Goal: Task Accomplishment & Management: Manage account settings

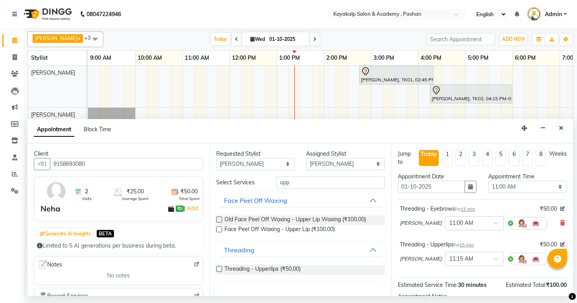
select select "81995"
select select "660"
select select "tentative"
click at [219, 268] on label at bounding box center [219, 269] width 6 height 6
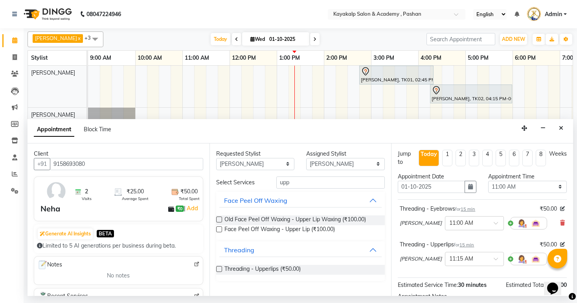
click at [219, 268] on input "checkbox" at bounding box center [218, 269] width 5 height 5
checkbox input "false"
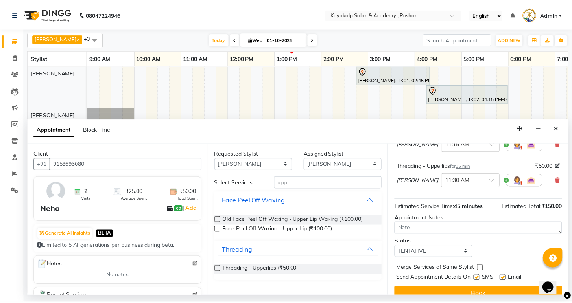
scroll to position [125, 0]
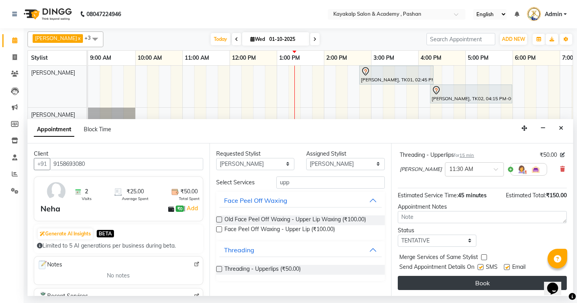
click at [489, 287] on button "Book" at bounding box center [482, 283] width 169 height 14
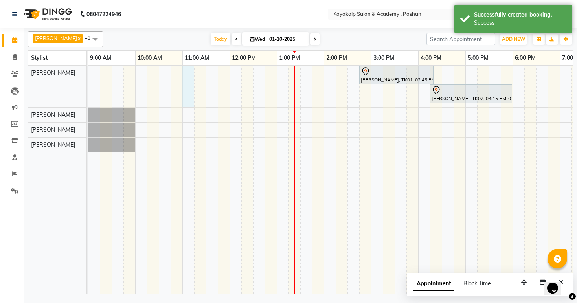
click at [186, 72] on div "[PERSON_NAME], TK01, 02:45 PM-04:20 PM, skin Counsultation [PERSON_NAME], TK02,…" at bounding box center [371, 180] width 566 height 228
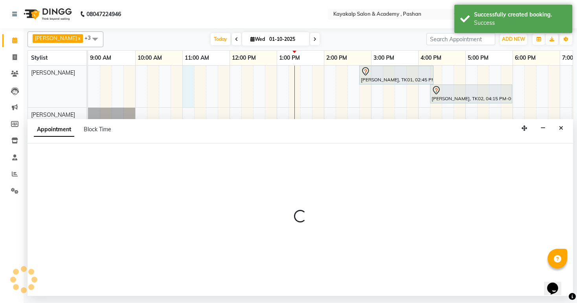
select select "29289"
select select "660"
select select "tentative"
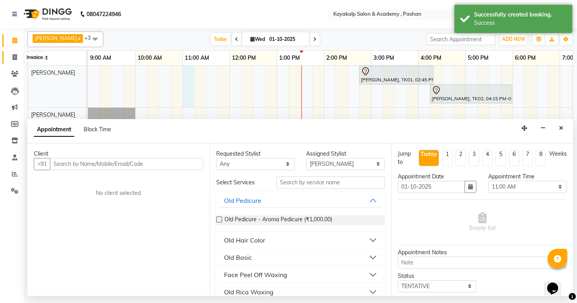
click at [14, 55] on icon at bounding box center [15, 57] width 4 height 6
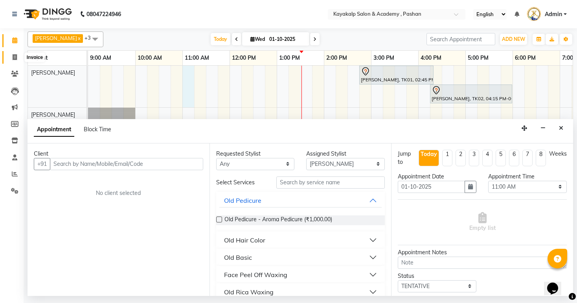
select select "4804"
select select "service"
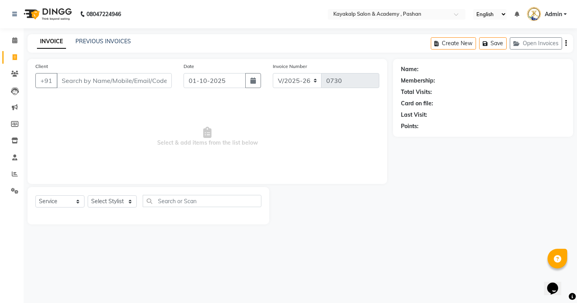
click at [86, 83] on input "Client" at bounding box center [114, 80] width 115 height 15
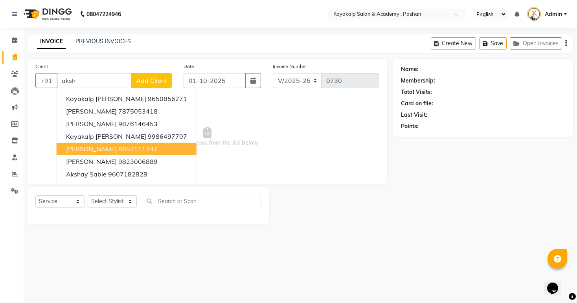
click at [82, 151] on span "[PERSON_NAME]" at bounding box center [91, 149] width 51 height 8
type input "8657111747"
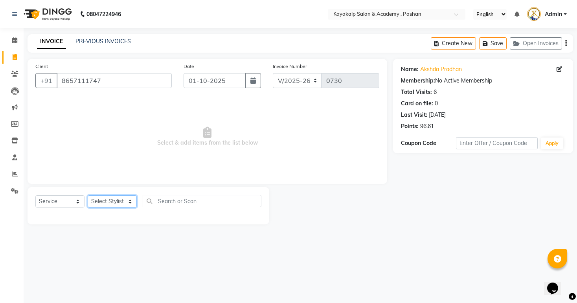
click at [129, 202] on select "Select Stylist Ashwini hidlekar [PERSON_NAME] [PERSON_NAME] [PERSON_NAME] [PERS…" at bounding box center [112, 201] width 49 height 12
select select "92577"
click at [88, 196] on select "Select Stylist Ashwini hidlekar [PERSON_NAME] [PERSON_NAME] [PERSON_NAME] [PERS…" at bounding box center [112, 201] width 49 height 12
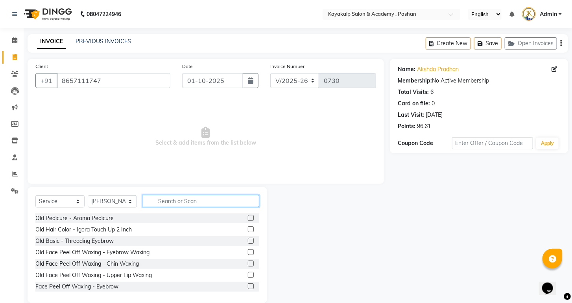
click at [164, 204] on input "text" at bounding box center [201, 201] width 116 height 12
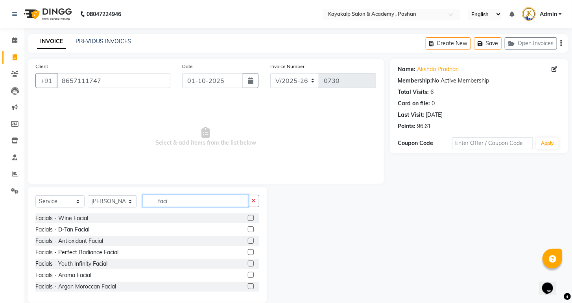
type input "faci"
click at [248, 242] on label at bounding box center [251, 241] width 6 height 6
click at [248, 242] on input "checkbox" at bounding box center [250, 241] width 5 height 5
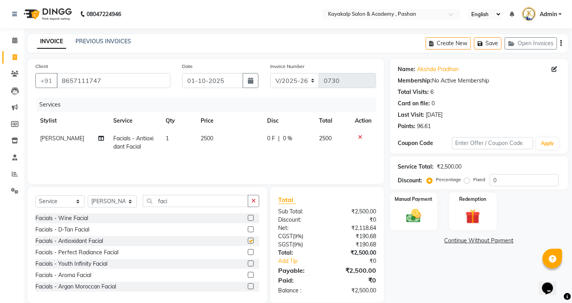
checkbox input "false"
click at [130, 203] on select "Select Stylist Ashwini hidlekar [PERSON_NAME] [PERSON_NAME] [PERSON_NAME] [PERS…" at bounding box center [112, 201] width 49 height 12
select select "81995"
click at [88, 196] on select "Select Stylist Ashwini hidlekar [PERSON_NAME] [PERSON_NAME] [PERSON_NAME] [PERS…" at bounding box center [112, 201] width 49 height 12
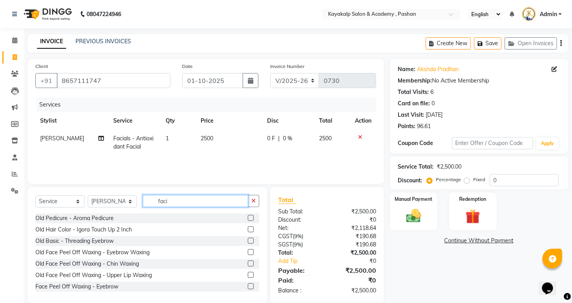
click at [230, 200] on input "faci" at bounding box center [195, 201] width 105 height 12
type input "f"
type input "hair w"
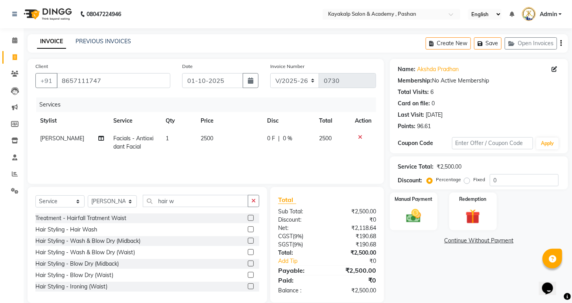
click at [248, 229] on label at bounding box center [251, 229] width 6 height 6
click at [248, 229] on input "checkbox" at bounding box center [250, 229] width 5 height 5
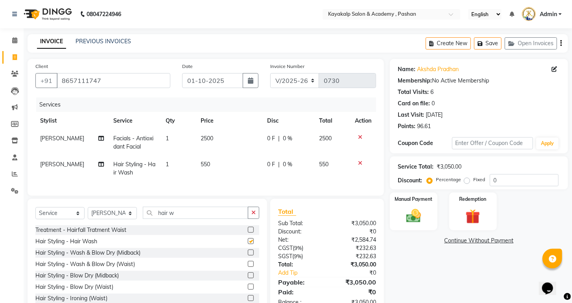
checkbox input "false"
click at [212, 219] on input "hair w" at bounding box center [195, 213] width 105 height 12
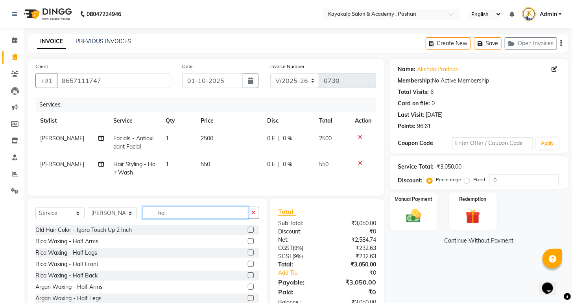
type input "h"
type input "eye"
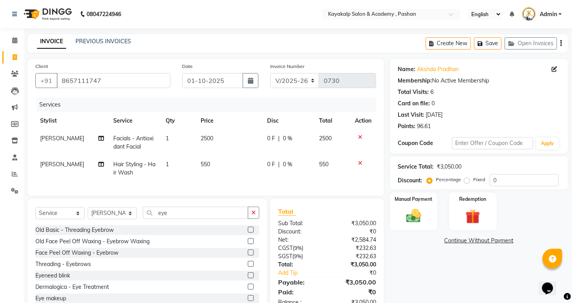
click at [248, 256] on label at bounding box center [251, 253] width 6 height 6
click at [248, 256] on input "checkbox" at bounding box center [250, 252] width 5 height 5
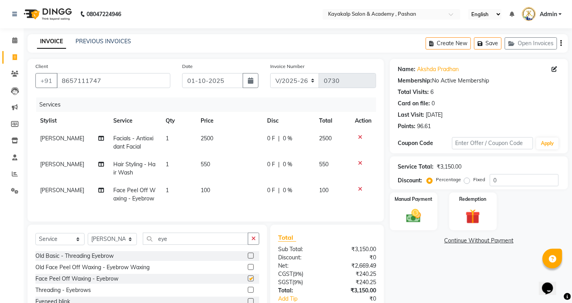
checkbox input "false"
click at [171, 243] on input "eye" at bounding box center [195, 239] width 105 height 12
type input "e"
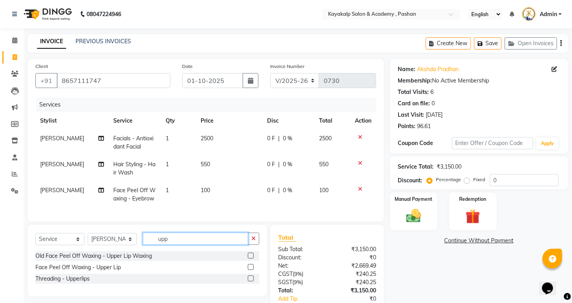
type input "upp"
click at [248, 270] on label at bounding box center [251, 267] width 6 height 6
click at [248, 270] on input "checkbox" at bounding box center [250, 267] width 5 height 5
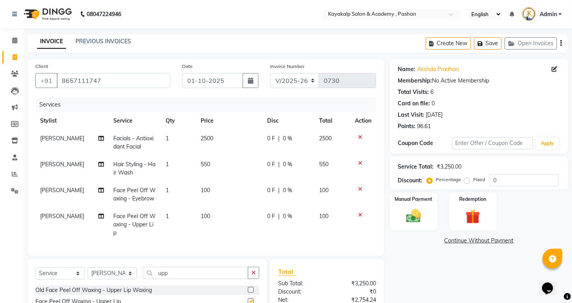
checkbox input "false"
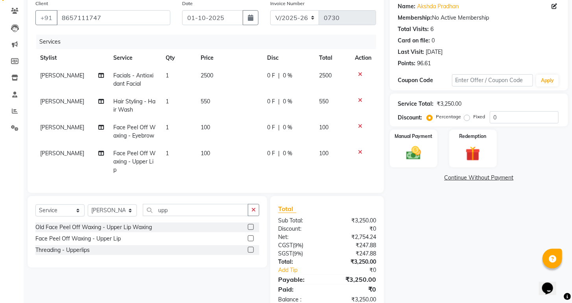
scroll to position [89, 0]
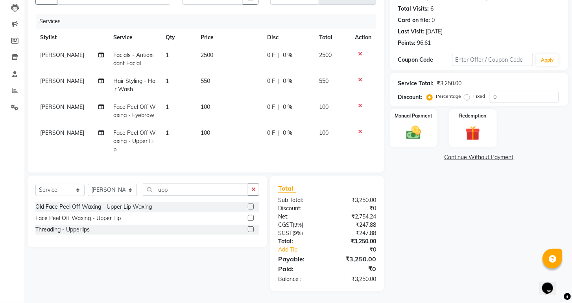
click at [393, 103] on div "Service Total: ₹3,250.00 Discount: Percentage Fixed 0" at bounding box center [479, 89] width 178 height 33
click at [405, 126] on div "Manual Payment" at bounding box center [414, 128] width 50 height 39
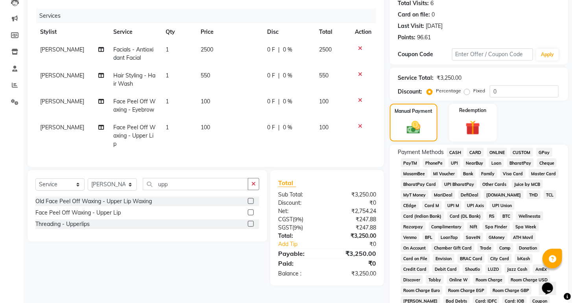
click at [491, 157] on span "ONLINE" at bounding box center [497, 152] width 20 height 9
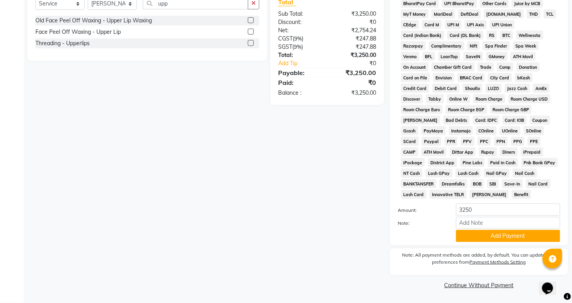
scroll to position [286, 0]
click at [499, 233] on button "Add Payment" at bounding box center [508, 236] width 104 height 12
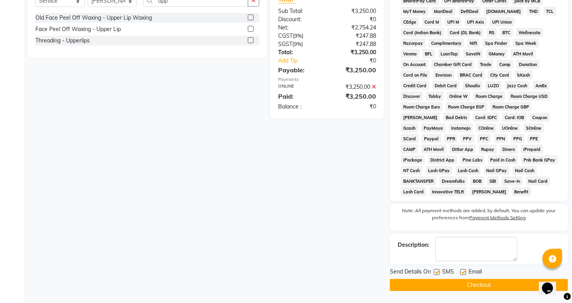
click at [466, 288] on button "Checkout" at bounding box center [479, 285] width 178 height 12
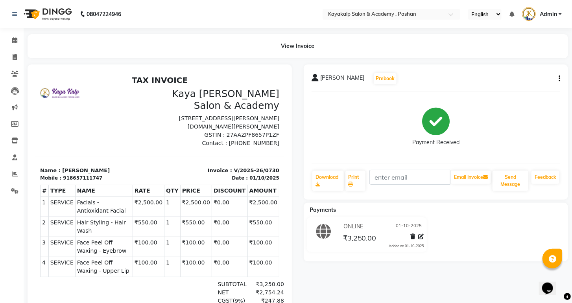
scroll to position [6, 0]
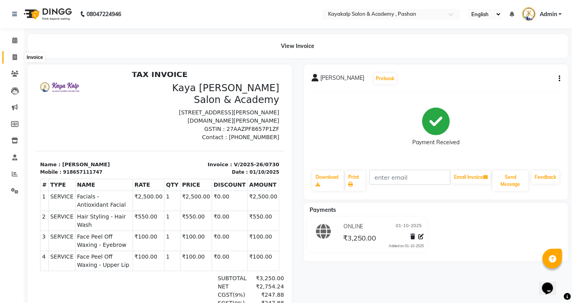
click at [15, 58] on icon at bounding box center [15, 57] width 4 height 6
select select "4804"
select select "service"
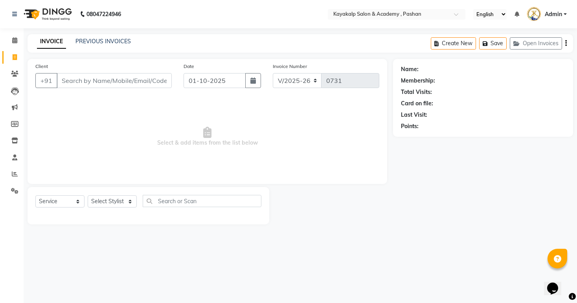
click at [86, 83] on input "Client" at bounding box center [114, 80] width 115 height 15
type input "a"
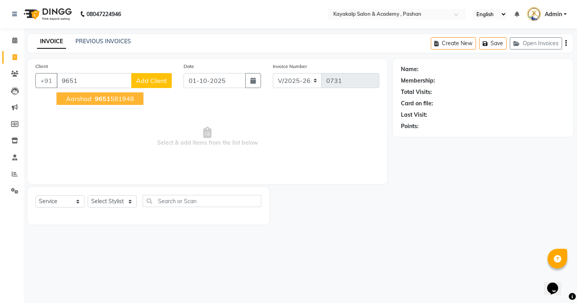
click at [81, 99] on span "Aarshad" at bounding box center [79, 99] width 26 height 8
type input "9651581948"
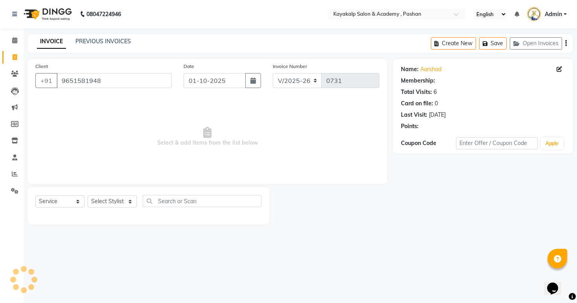
select select "1: Object"
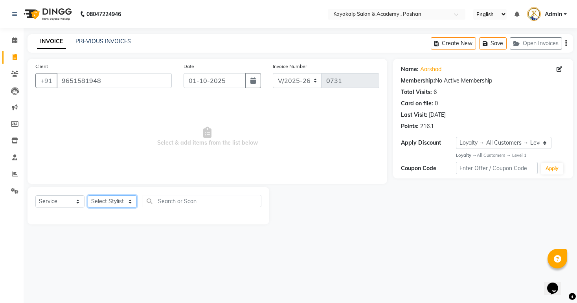
click at [132, 198] on select "Select Stylist Ashwini hidlekar [PERSON_NAME] [PERSON_NAME] [PERSON_NAME] [PERS…" at bounding box center [112, 201] width 49 height 12
select select "92577"
click at [88, 196] on select "Select Stylist Ashwini hidlekar [PERSON_NAME] [PERSON_NAME] [PERSON_NAME] [PERS…" at bounding box center [112, 201] width 49 height 12
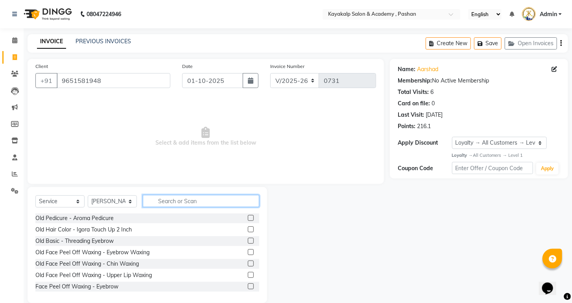
click at [213, 198] on input "text" at bounding box center [201, 201] width 116 height 12
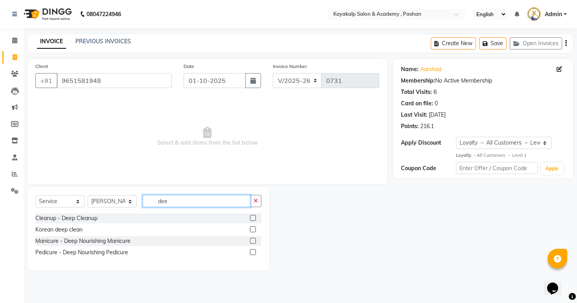
type input "dee"
click at [253, 217] on label at bounding box center [253, 218] width 6 height 6
click at [253, 217] on input "checkbox" at bounding box center [252, 218] width 5 height 5
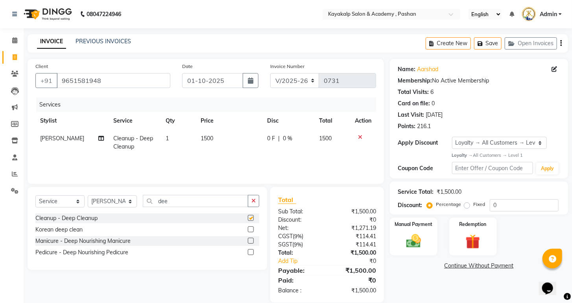
checkbox input "false"
click at [217, 203] on input "dee" at bounding box center [195, 201] width 105 height 12
type input "d"
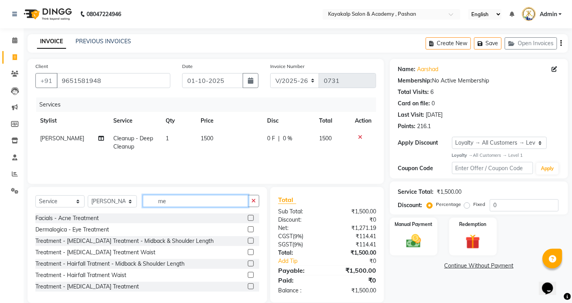
type input "m"
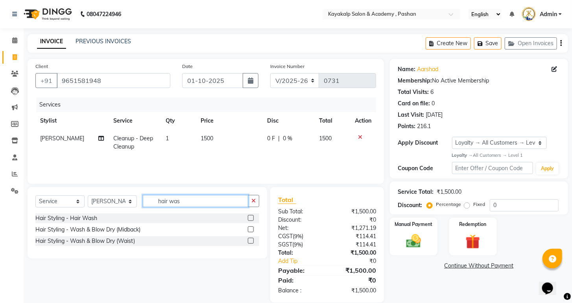
type input "hair was"
click at [251, 219] on label at bounding box center [251, 218] width 6 height 6
click at [251, 219] on input "checkbox" at bounding box center [250, 218] width 5 height 5
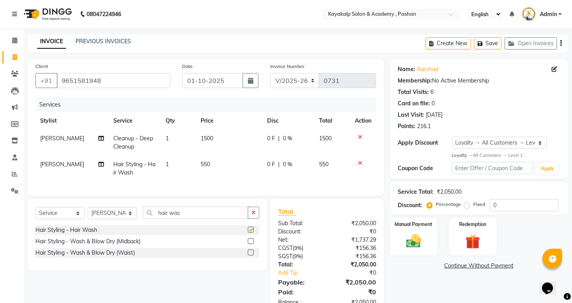
checkbox input "false"
click at [495, 202] on input "0" at bounding box center [524, 205] width 69 height 12
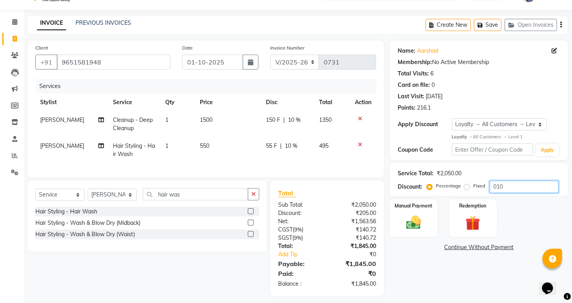
scroll to position [28, 0]
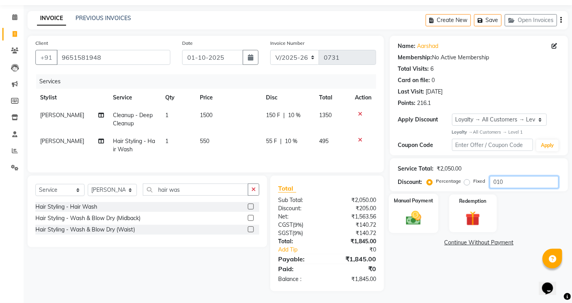
type input "010"
click at [420, 214] on img at bounding box center [413, 218] width 25 height 18
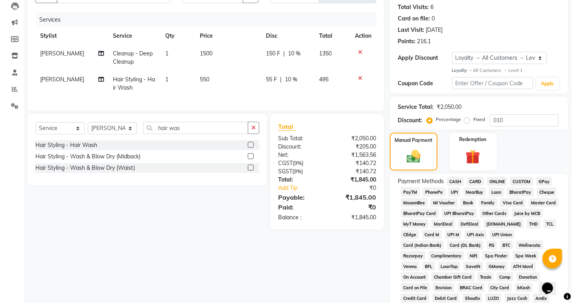
scroll to position [123, 0]
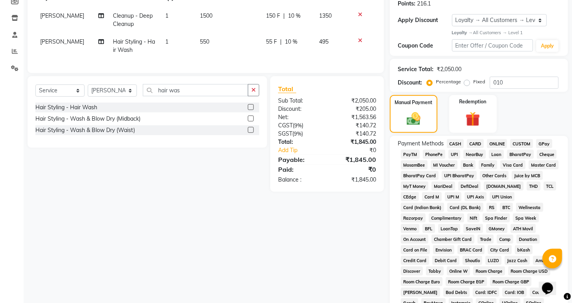
click at [543, 148] on div "GPay" at bounding box center [542, 144] width 19 height 11
click at [541, 148] on span "GPay" at bounding box center [544, 143] width 16 height 9
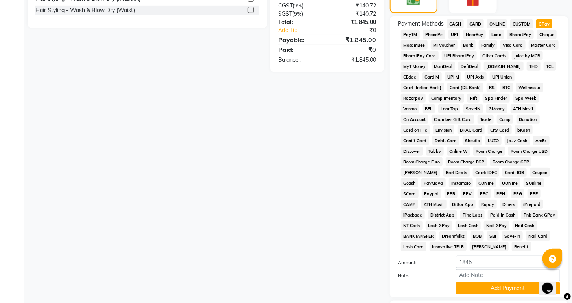
scroll to position [280, 0]
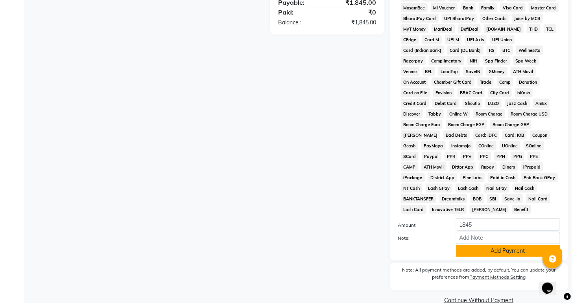
click at [479, 257] on button "Add Payment" at bounding box center [508, 251] width 104 height 12
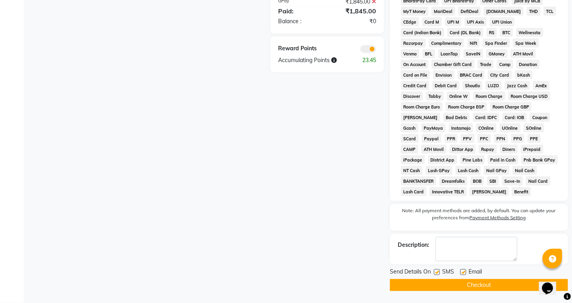
scroll to position [313, 0]
click at [476, 286] on button "Checkout" at bounding box center [479, 285] width 178 height 12
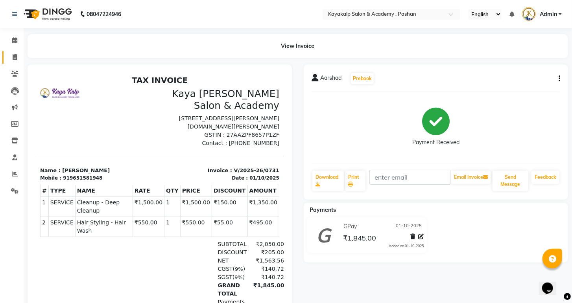
click at [17, 52] on link "Invoice" at bounding box center [11, 57] width 19 height 13
select select "service"
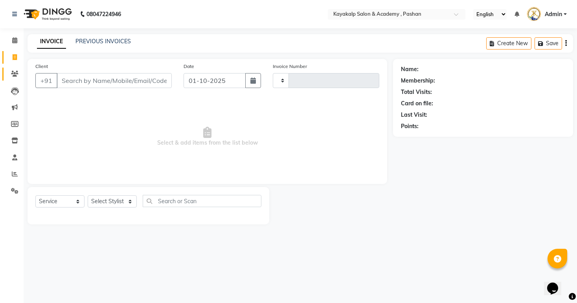
type input "0732"
select select "4804"
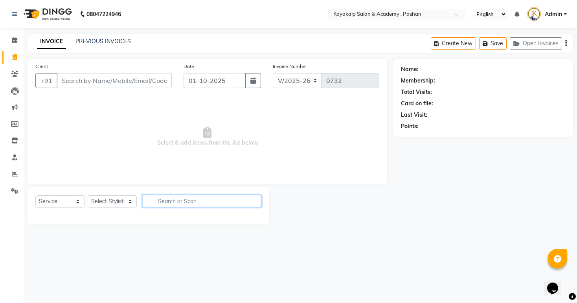
click at [172, 202] on input "text" at bounding box center [202, 201] width 119 height 12
click at [196, 201] on input "hair" at bounding box center [197, 201] width 108 height 12
type input "hair"
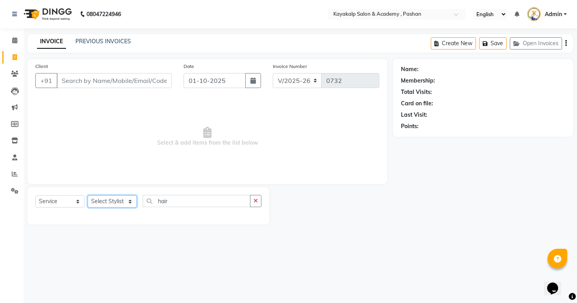
click at [131, 204] on select "Select Stylist Ashwini hidlekar [PERSON_NAME] [PERSON_NAME] [PERSON_NAME] [PERS…" at bounding box center [112, 201] width 49 height 12
select select "81995"
click at [88, 196] on select "Select Stylist Ashwini hidlekar [PERSON_NAME] [PERSON_NAME] [PERSON_NAME] [PERS…" at bounding box center [112, 201] width 49 height 12
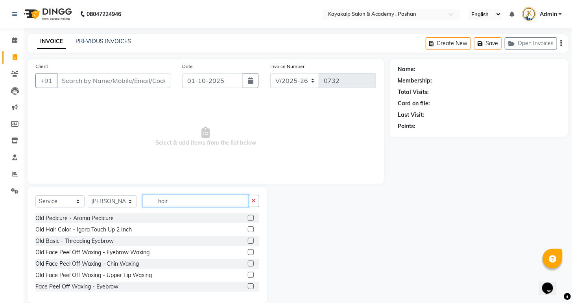
click at [175, 199] on input "hair" at bounding box center [195, 201] width 105 height 12
type input "hair wa"
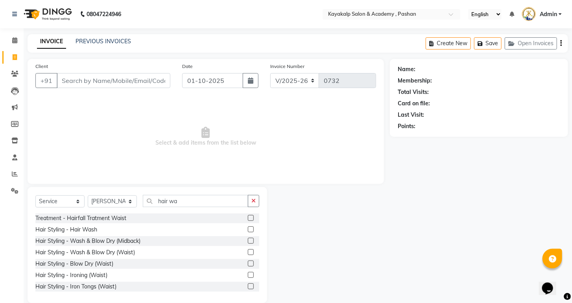
click at [105, 229] on div "Hair Styling - Hair Wash" at bounding box center [147, 230] width 224 height 10
click at [248, 229] on label at bounding box center [251, 229] width 6 height 6
click at [248, 229] on input "checkbox" at bounding box center [250, 229] width 5 height 5
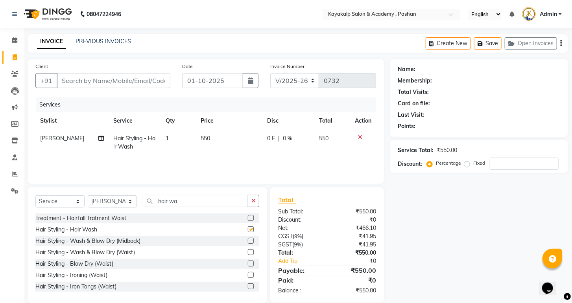
checkbox input "false"
click at [253, 204] on button "button" at bounding box center [253, 201] width 11 height 12
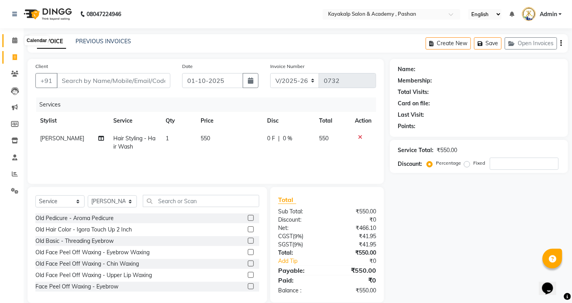
click at [12, 42] on icon at bounding box center [14, 40] width 5 height 6
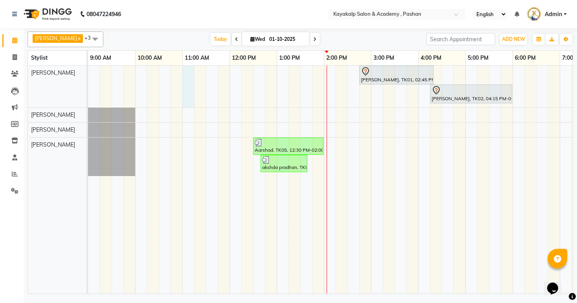
click at [188, 75] on div "[PERSON_NAME], TK01, 02:45 PM-04:20 PM, skin Counsultation [PERSON_NAME], TK02,…" at bounding box center [371, 180] width 566 height 228
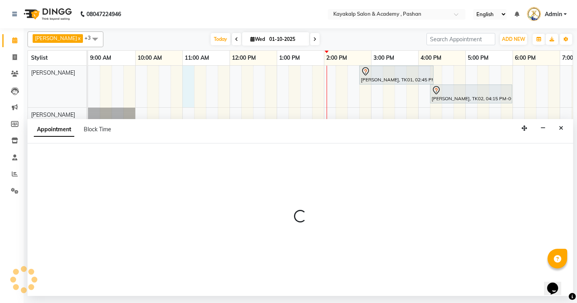
select select "29289"
select select "660"
select select "tentative"
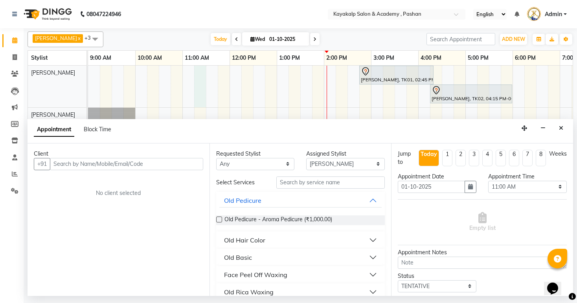
click at [196, 84] on div "[PERSON_NAME], TK01, 02:45 PM-04:20 PM, skin Counsultation [PERSON_NAME], TK02,…" at bounding box center [371, 180] width 566 height 228
click at [10, 56] on span at bounding box center [15, 57] width 14 height 9
select select "4804"
select select "service"
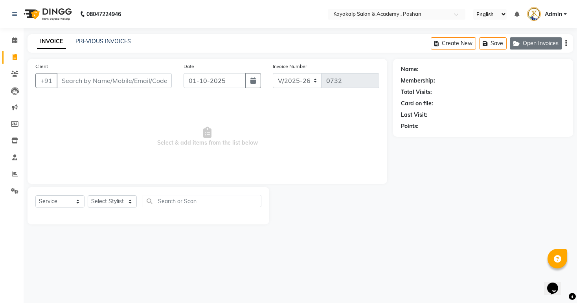
click at [537, 46] on button "Open Invoices" at bounding box center [536, 43] width 52 height 12
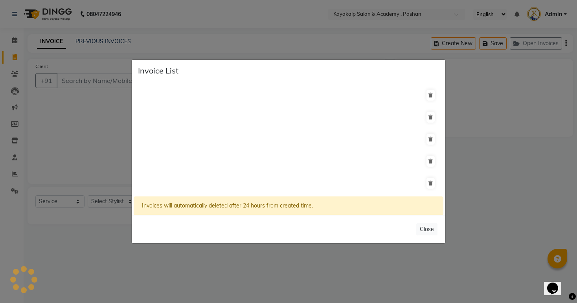
scroll to position [241, 0]
click at [427, 226] on button "Close" at bounding box center [426, 229] width 21 height 12
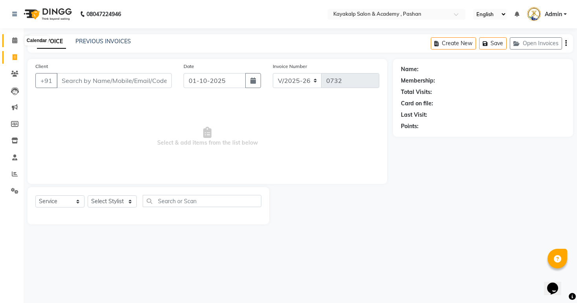
click at [14, 39] on icon at bounding box center [14, 40] width 5 height 6
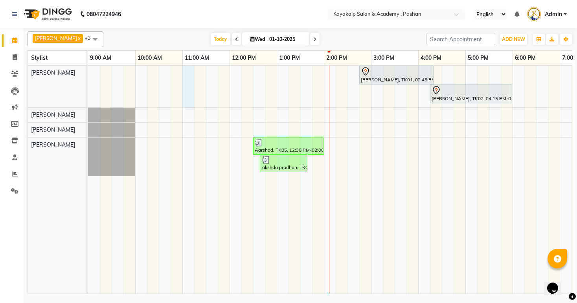
click at [189, 68] on div "[PERSON_NAME], TK01, 02:45 PM-04:20 PM, skin Counsultation [PERSON_NAME], TK02,…" at bounding box center [371, 180] width 566 height 228
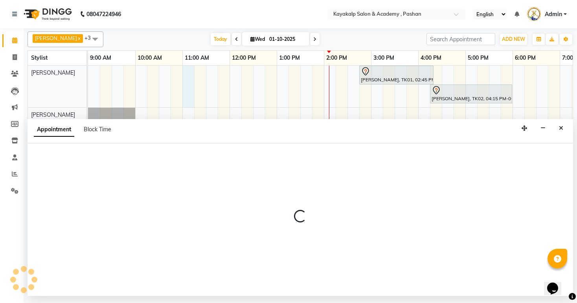
select select "29289"
select select "660"
select select "tentative"
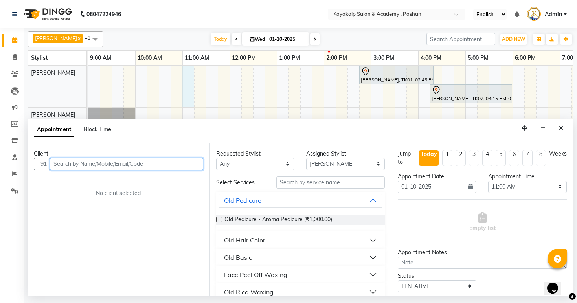
click at [173, 160] on input "text" at bounding box center [126, 164] width 153 height 12
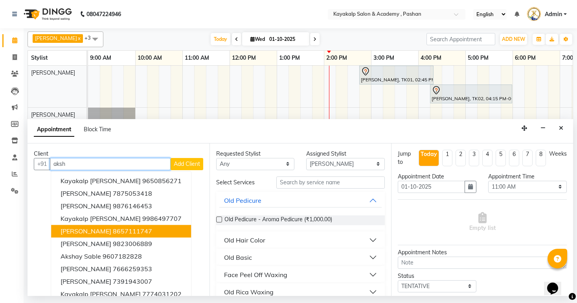
click at [128, 229] on ngb-highlight "8657111747" at bounding box center [132, 231] width 39 height 8
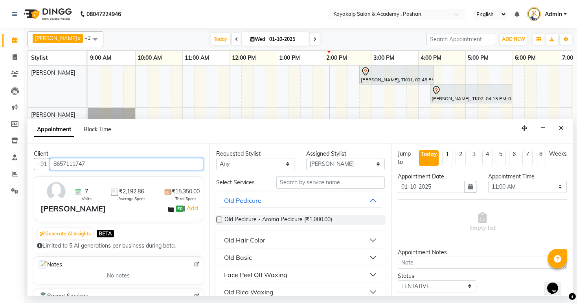
type input "8657111747"
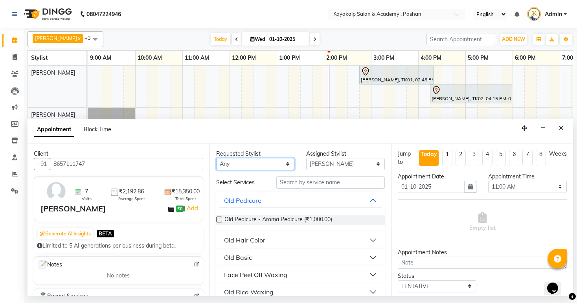
click at [219, 162] on select "Any Ashwini hidlekar [PERSON_NAME] [PERSON_NAME] [PERSON_NAME] [PERSON_NAME] Su…" at bounding box center [255, 164] width 79 height 12
select select "92577"
click at [216, 158] on select "Any Ashwini hidlekar [PERSON_NAME] [PERSON_NAME] [PERSON_NAME] [PERSON_NAME] Su…" at bounding box center [255, 164] width 79 height 12
select select "92577"
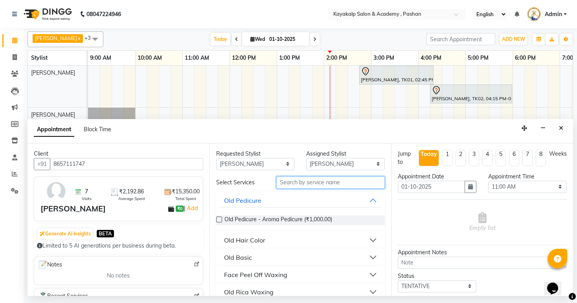
click at [331, 182] on input "text" at bounding box center [330, 183] width 109 height 12
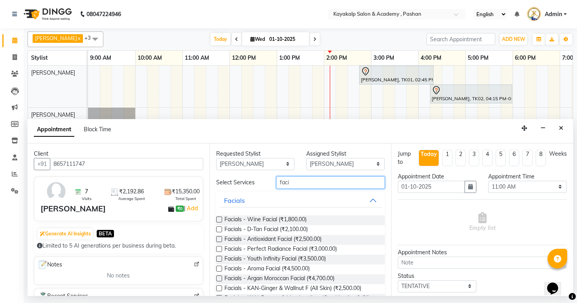
type input "faci"
click at [219, 239] on label at bounding box center [219, 239] width 6 height 6
click at [219, 239] on input "checkbox" at bounding box center [218, 239] width 5 height 5
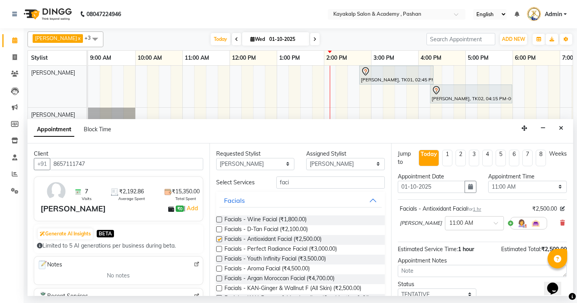
checkbox input "false"
click at [326, 179] on input "faci" at bounding box center [330, 183] width 109 height 12
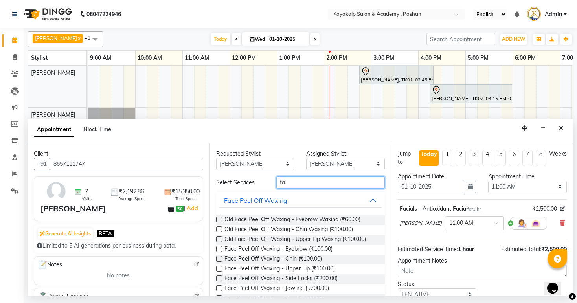
type input "f"
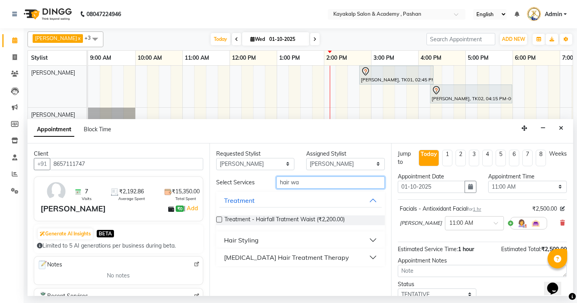
type input "hair wa"
click at [375, 239] on button "Hair Styling" at bounding box center [300, 240] width 163 height 14
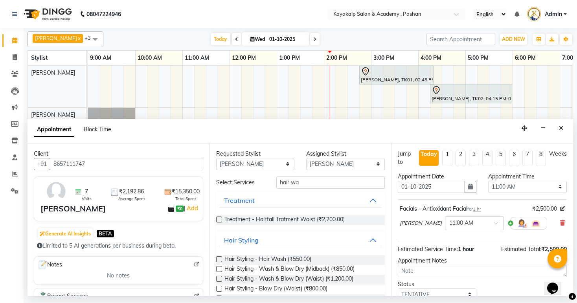
click at [219, 256] on label at bounding box center [219, 259] width 6 height 6
click at [219, 258] on input "checkbox" at bounding box center [218, 260] width 5 height 5
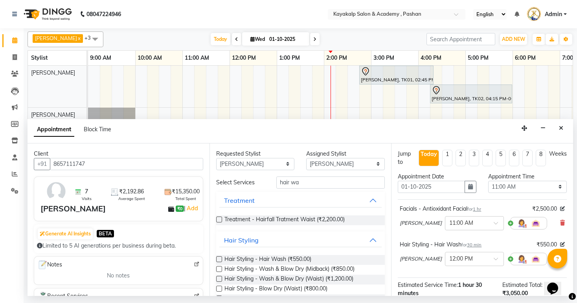
click at [219, 258] on label at bounding box center [219, 259] width 6 height 6
click at [219, 258] on input "checkbox" at bounding box center [218, 260] width 5 height 5
checkbox input "false"
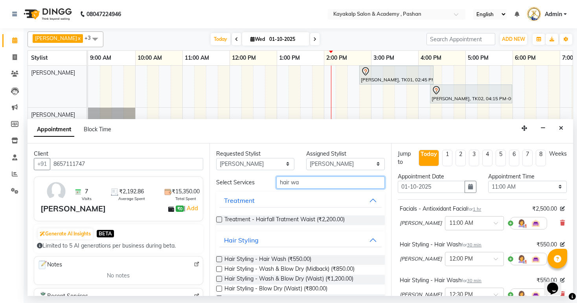
click at [314, 184] on input "hair wa" at bounding box center [330, 183] width 109 height 12
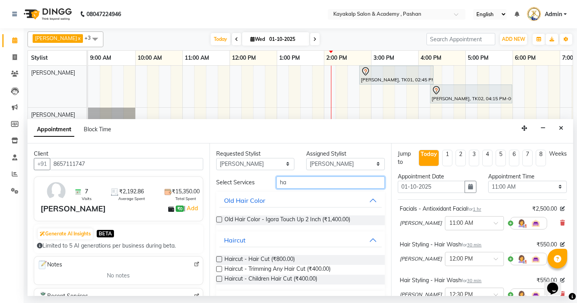
type input "h"
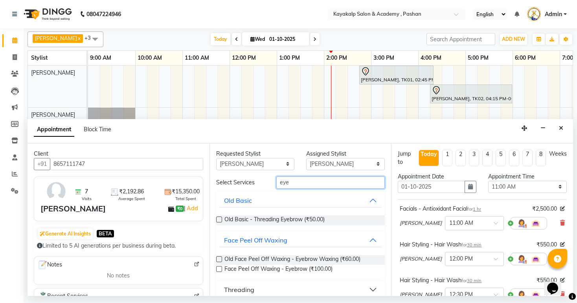
type input "eye"
click at [220, 267] on label at bounding box center [219, 269] width 6 height 6
click at [220, 267] on input "checkbox" at bounding box center [218, 269] width 5 height 5
checkbox input "false"
click at [309, 181] on input "eye" at bounding box center [330, 183] width 109 height 12
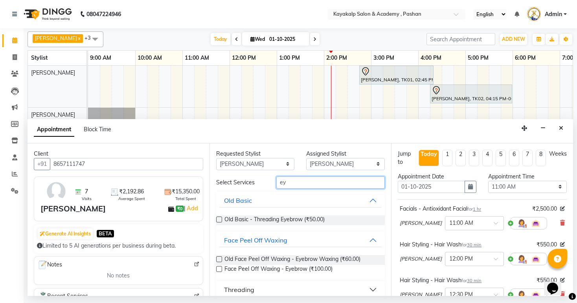
type input "e"
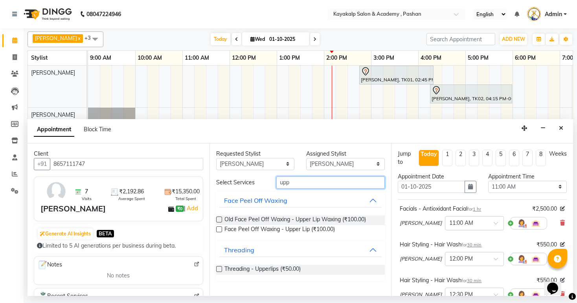
type input "upp"
click at [217, 228] on label at bounding box center [219, 229] width 6 height 6
click at [217, 228] on input "checkbox" at bounding box center [218, 230] width 5 height 5
checkbox input "false"
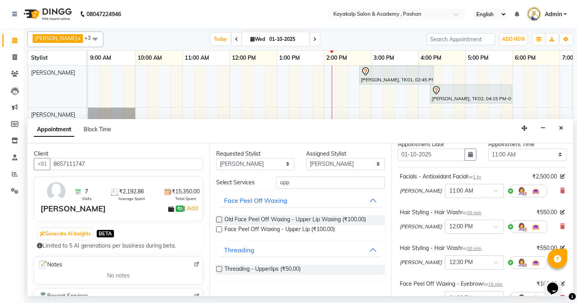
scroll to position [31, 0]
click at [560, 228] on icon at bounding box center [562, 228] width 5 height 6
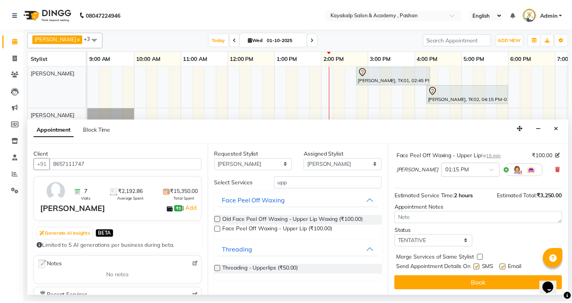
scroll to position [161, 0]
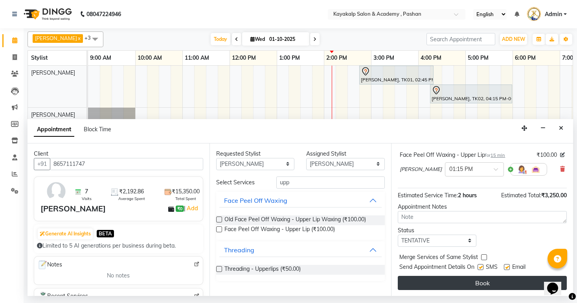
click at [478, 283] on button "Book" at bounding box center [482, 283] width 169 height 14
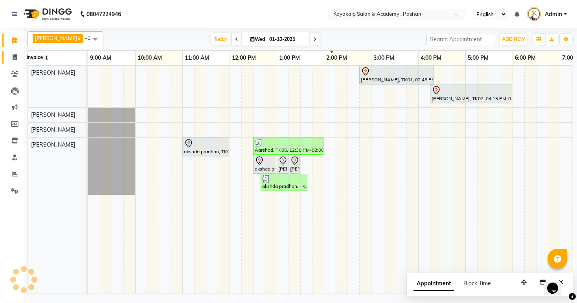
click at [12, 59] on span at bounding box center [15, 57] width 14 height 9
select select "4804"
select select "service"
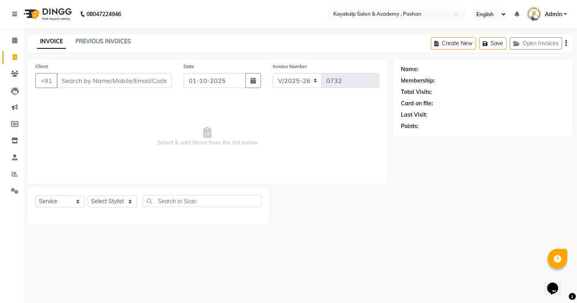
click at [68, 85] on input "Client" at bounding box center [114, 80] width 115 height 15
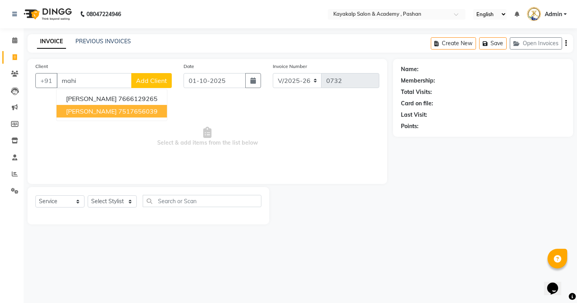
click at [118, 112] on ngb-highlight "7517656039" at bounding box center [137, 111] width 39 height 8
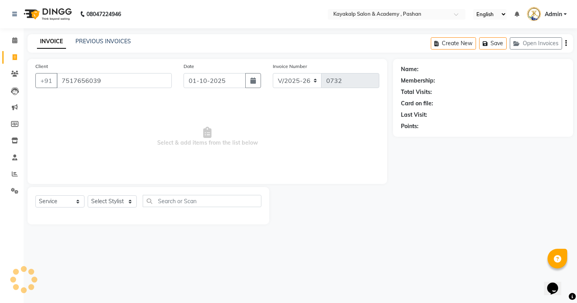
type input "7517656039"
select select "1: Object"
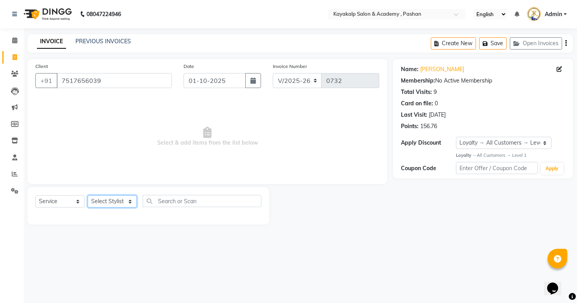
click at [129, 202] on select "Select Stylist Ashwini hidlekar [PERSON_NAME] [PERSON_NAME] [PERSON_NAME] [PERS…" at bounding box center [112, 201] width 49 height 12
select select "92577"
click at [88, 196] on select "Select Stylist Ashwini hidlekar [PERSON_NAME] [PERSON_NAME] [PERSON_NAME] [PERS…" at bounding box center [112, 201] width 49 height 12
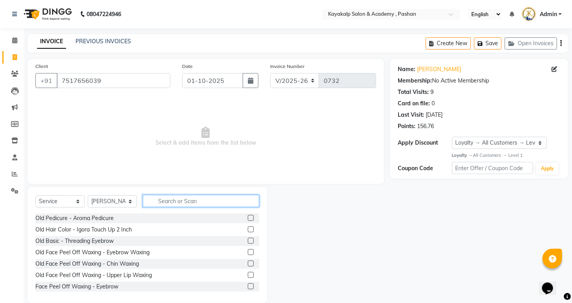
click at [188, 200] on input "text" at bounding box center [201, 201] width 116 height 12
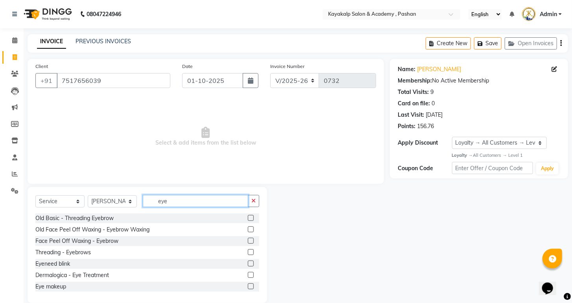
type input "eye"
click at [248, 252] on label at bounding box center [251, 252] width 6 height 6
click at [248, 252] on input "checkbox" at bounding box center [250, 252] width 5 height 5
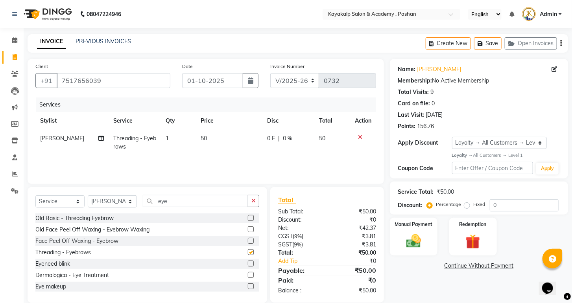
checkbox input "false"
click at [234, 201] on input "eye" at bounding box center [195, 201] width 105 height 12
type input "e"
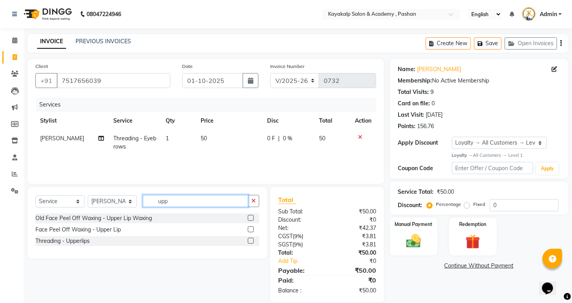
type input "upp"
click at [250, 230] on label at bounding box center [251, 229] width 6 height 6
click at [250, 230] on input "checkbox" at bounding box center [250, 229] width 5 height 5
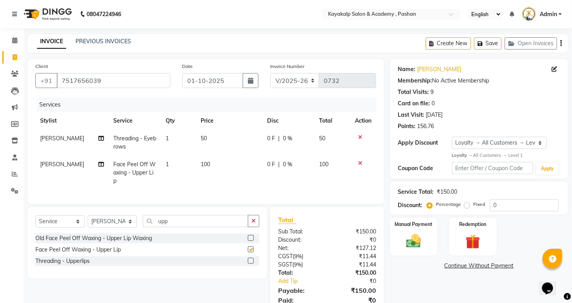
checkbox input "false"
click at [256, 225] on button "button" at bounding box center [253, 221] width 11 height 12
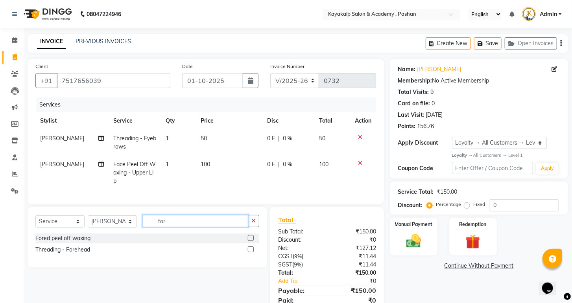
type input "for"
click at [252, 252] on label at bounding box center [251, 250] width 6 height 6
click at [252, 252] on input "checkbox" at bounding box center [250, 249] width 5 height 5
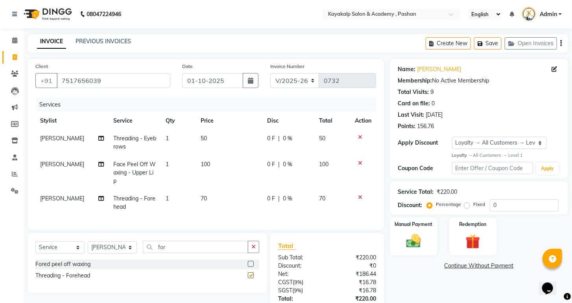
checkbox input "false"
click at [256, 249] on button "button" at bounding box center [253, 247] width 11 height 12
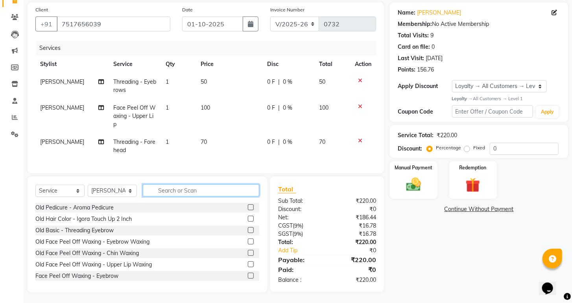
scroll to position [63, 0]
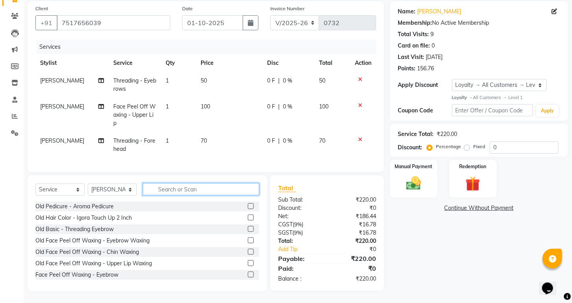
click at [209, 187] on input "text" at bounding box center [201, 189] width 116 height 12
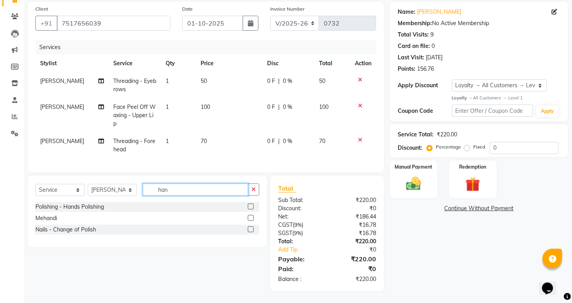
scroll to position [63, 0]
type input "h"
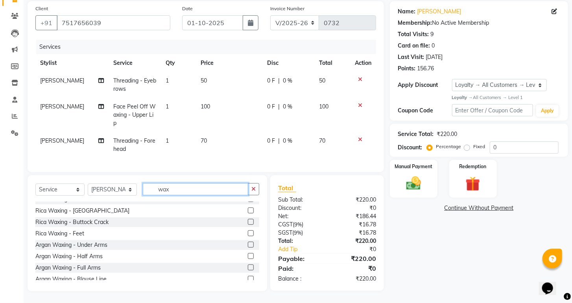
scroll to position [315, 0]
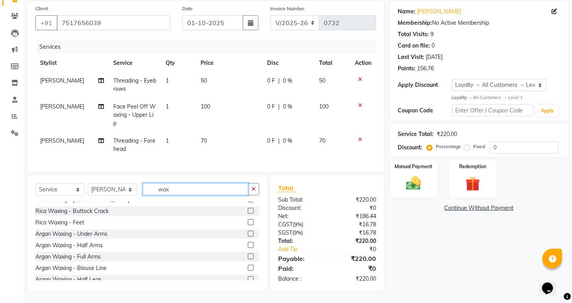
type input "wax"
click at [248, 257] on label at bounding box center [251, 257] width 6 height 6
click at [248, 257] on input "checkbox" at bounding box center [250, 256] width 5 height 5
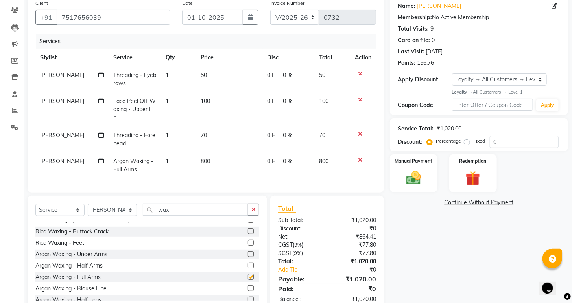
checkbox input "false"
click at [248, 257] on label at bounding box center [251, 254] width 6 height 6
click at [248, 257] on input "checkbox" at bounding box center [250, 254] width 5 height 5
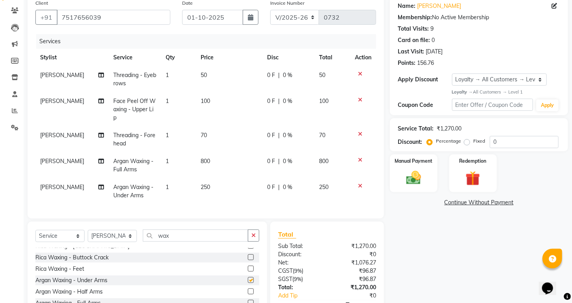
checkbox input "false"
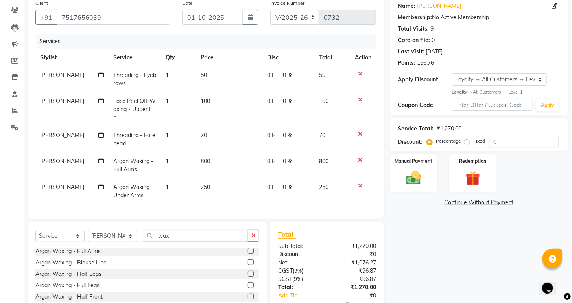
scroll to position [377, 0]
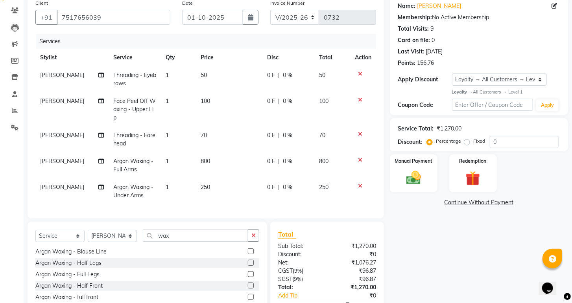
click at [248, 266] on label at bounding box center [251, 263] width 6 height 6
click at [248, 266] on input "checkbox" at bounding box center [250, 263] width 5 height 5
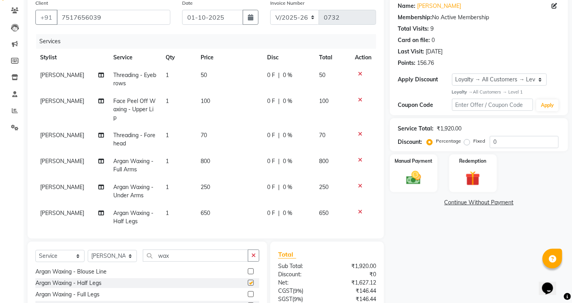
checkbox input "false"
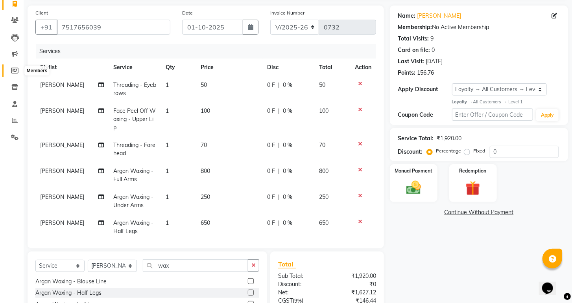
scroll to position [35, 0]
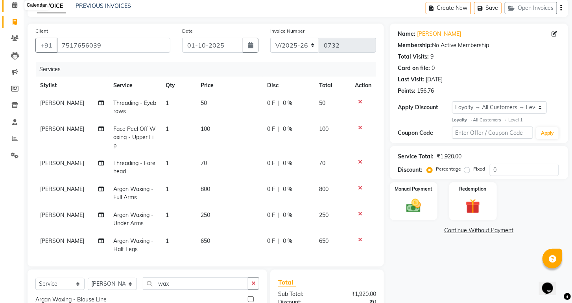
click at [13, 5] on icon at bounding box center [14, 5] width 5 height 6
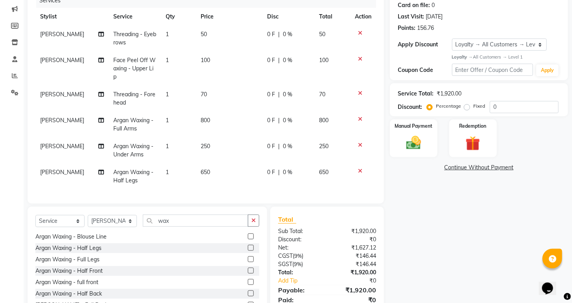
scroll to position [11, 0]
click at [466, 153] on img at bounding box center [472, 143] width 25 height 19
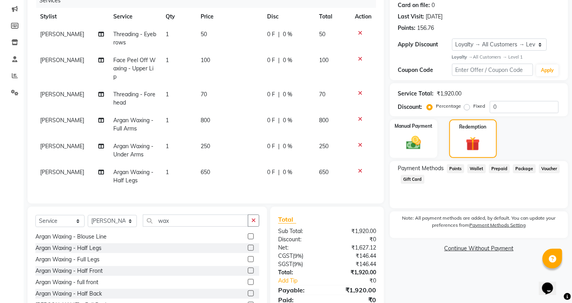
click at [469, 253] on link "Continue Without Payment" at bounding box center [478, 249] width 175 height 8
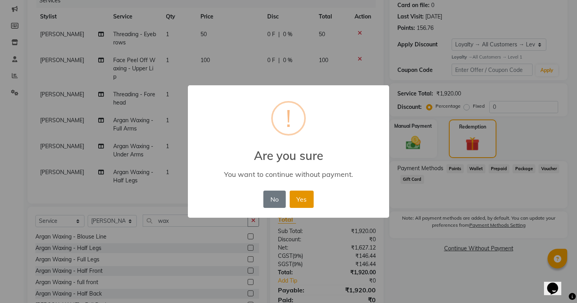
click at [299, 200] on button "Yes" at bounding box center [302, 199] width 24 height 17
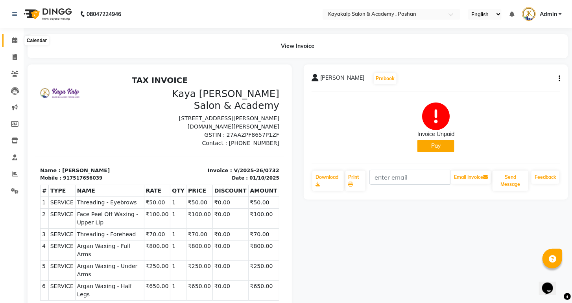
click at [14, 42] on icon at bounding box center [14, 40] width 5 height 6
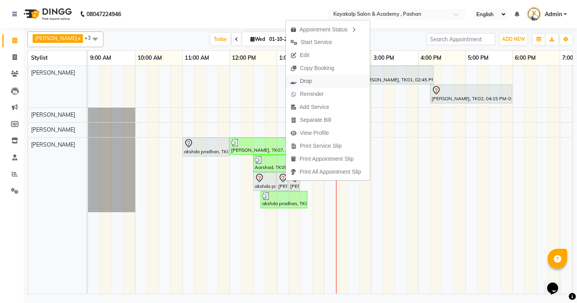
click at [308, 81] on span "Drop" at bounding box center [306, 81] width 12 height 8
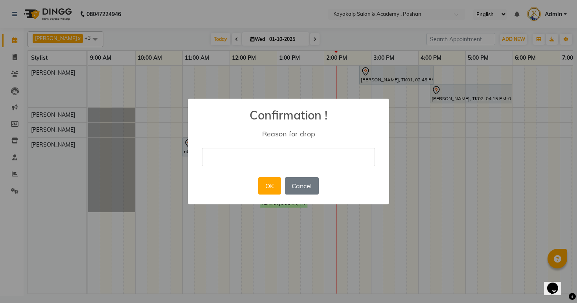
click at [264, 160] on input "text" at bounding box center [288, 157] width 173 height 18
type input "ffg"
click at [274, 187] on button "OK" at bounding box center [269, 185] width 22 height 17
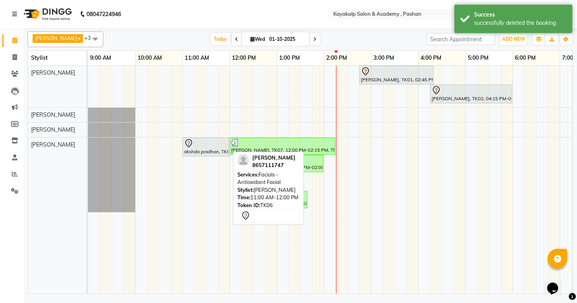
click at [210, 149] on div "akshda pradhan, TK06, 11:00 AM-12:00 PM, Facials - Antioxidant Facial" at bounding box center [205, 147] width 45 height 17
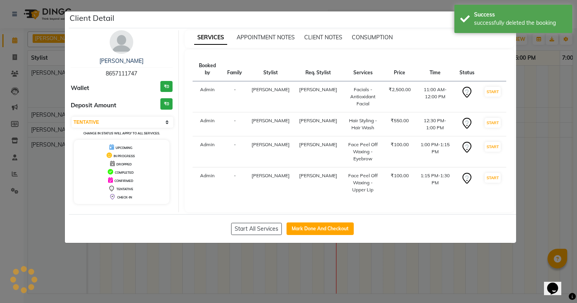
select select "select"
drag, startPoint x: 569, startPoint y: 121, endPoint x: 569, endPoint y: 127, distance: 6.3
click at [569, 122] on ngb-modal-window "Client Detail akshda pradhan 8657111747 Wallet ₹0 Deposit Amount ₹0 Select IN S…" at bounding box center [288, 151] width 577 height 303
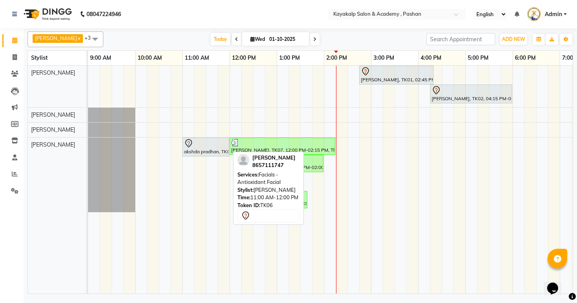
click at [218, 146] on div at bounding box center [206, 143] width 44 height 9
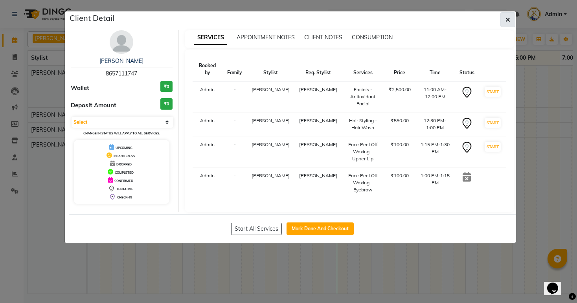
click at [507, 19] on icon "button" at bounding box center [508, 20] width 5 height 6
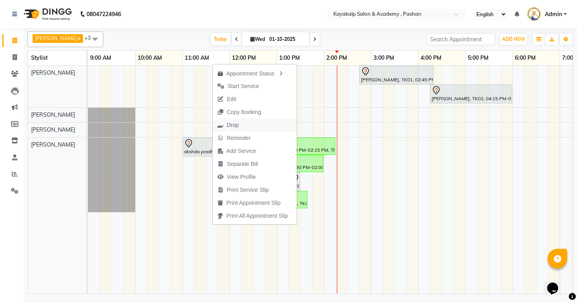
click at [229, 127] on span "Drop" at bounding box center [233, 125] width 12 height 8
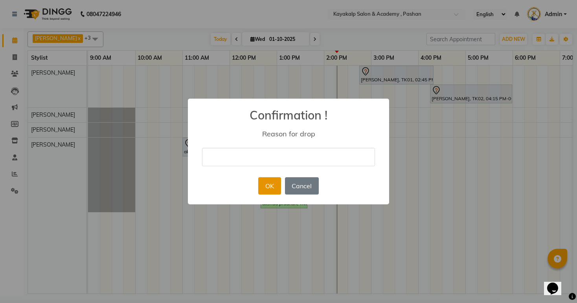
click at [263, 182] on button "OK" at bounding box center [269, 185] width 22 height 17
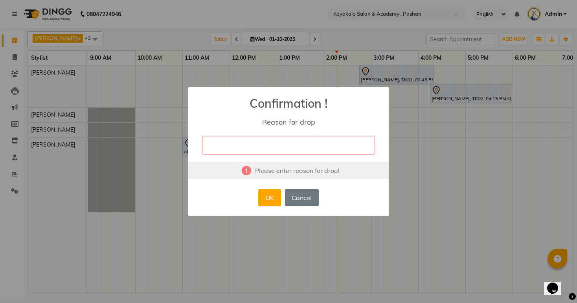
click at [225, 149] on input "text" at bounding box center [288, 145] width 173 height 18
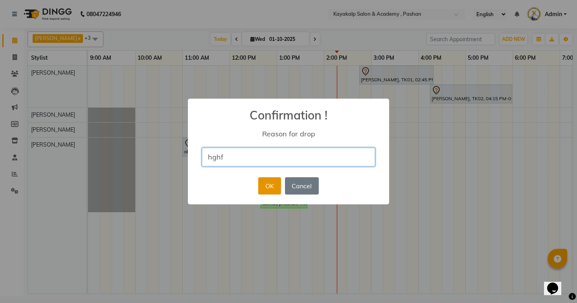
type input "hghf"
click at [261, 181] on button "OK" at bounding box center [269, 185] width 22 height 17
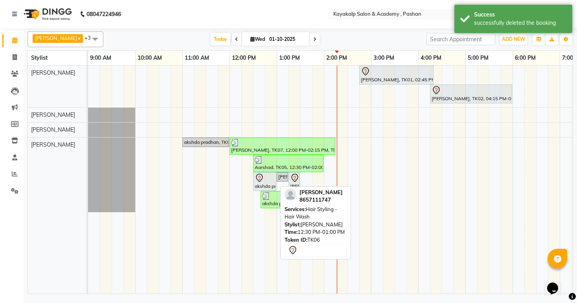
click at [260, 180] on icon at bounding box center [259, 178] width 7 height 8
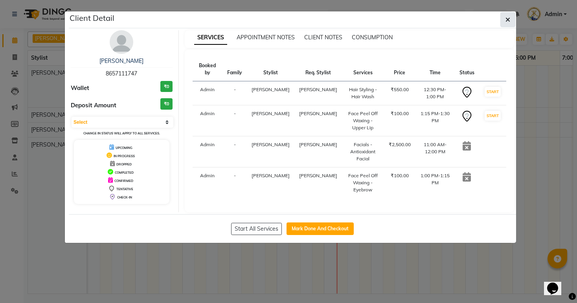
click at [508, 20] on icon "button" at bounding box center [508, 20] width 5 height 6
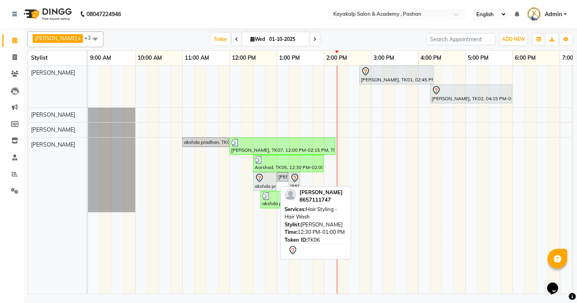
click at [270, 180] on div at bounding box center [265, 177] width 20 height 9
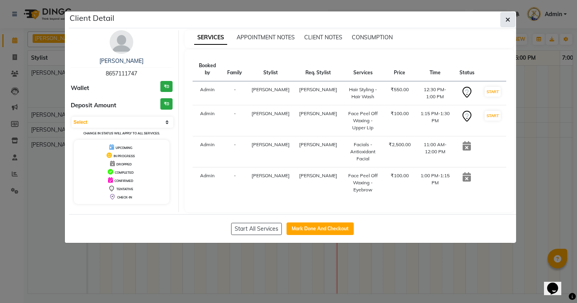
click at [503, 20] on button "button" at bounding box center [508, 19] width 15 height 15
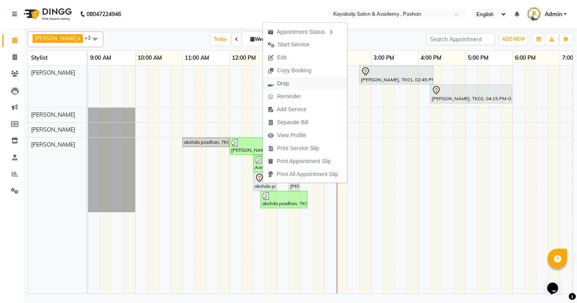
click at [284, 83] on span "Drop" at bounding box center [283, 83] width 12 height 8
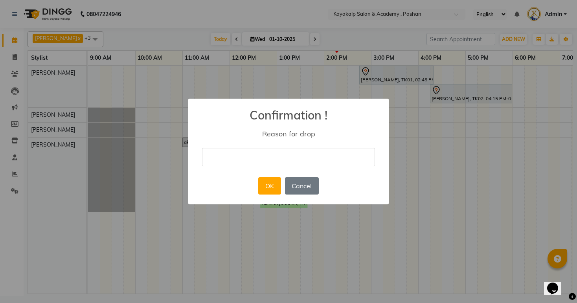
click at [268, 156] on input "text" at bounding box center [288, 157] width 173 height 18
type input "fdfd"
click at [264, 182] on button "OK" at bounding box center [269, 185] width 22 height 17
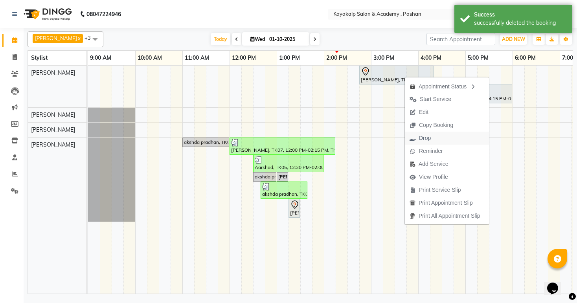
click at [427, 136] on span "Drop" at bounding box center [425, 138] width 12 height 8
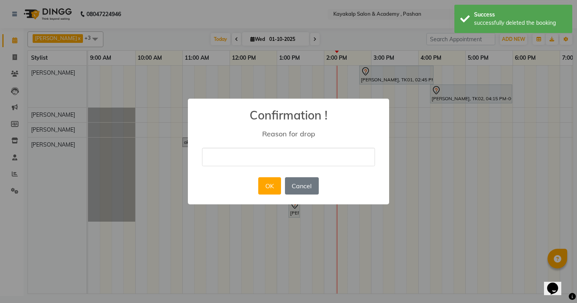
click at [282, 154] on input "text" at bounding box center [288, 157] width 173 height 18
type input "bvv"
click at [270, 187] on button "OK" at bounding box center [269, 185] width 22 height 17
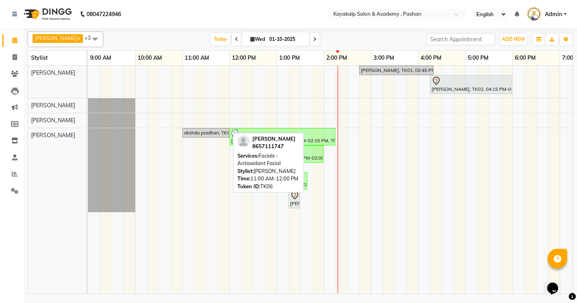
click at [200, 134] on div "akshda pradhan, TK06, 11:00 AM-12:00 PM, Facials - Antioxidant Facial" at bounding box center [205, 132] width 45 height 7
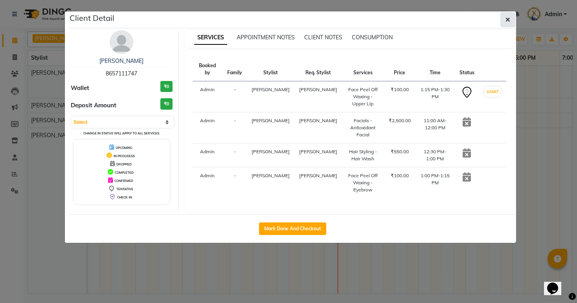
click at [504, 22] on button "button" at bounding box center [508, 19] width 15 height 15
